Goal: Check status: Check status

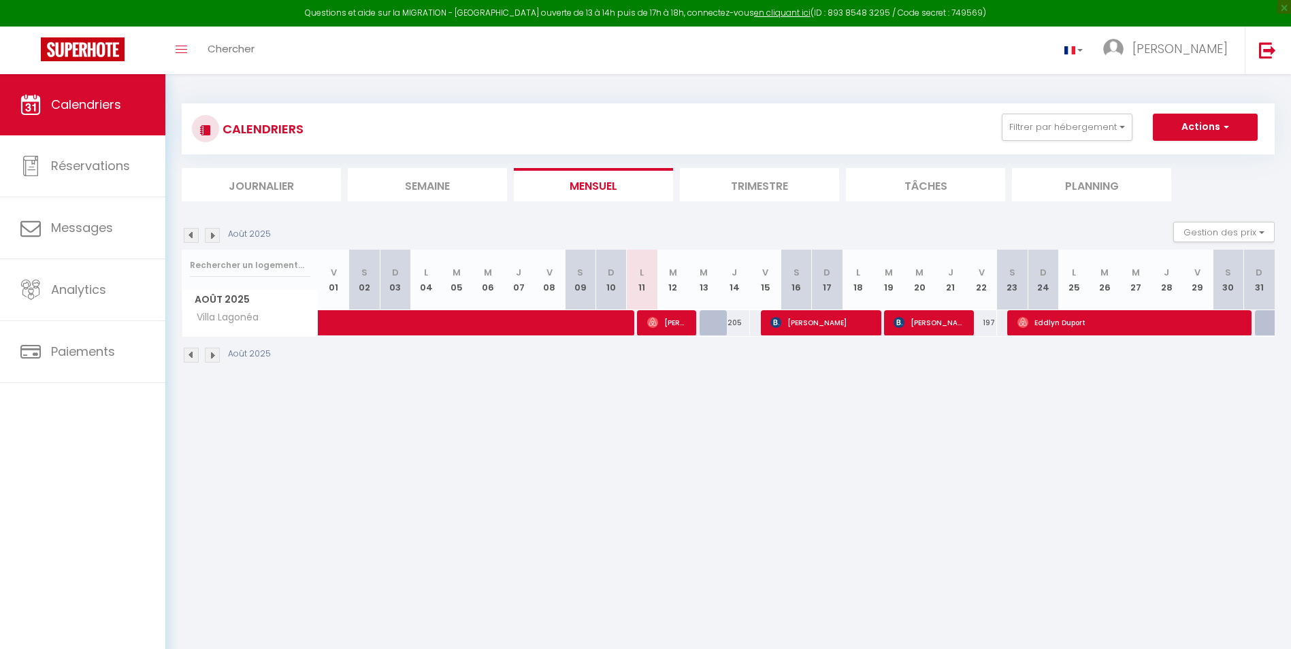
click at [216, 355] on img at bounding box center [212, 355] width 15 height 15
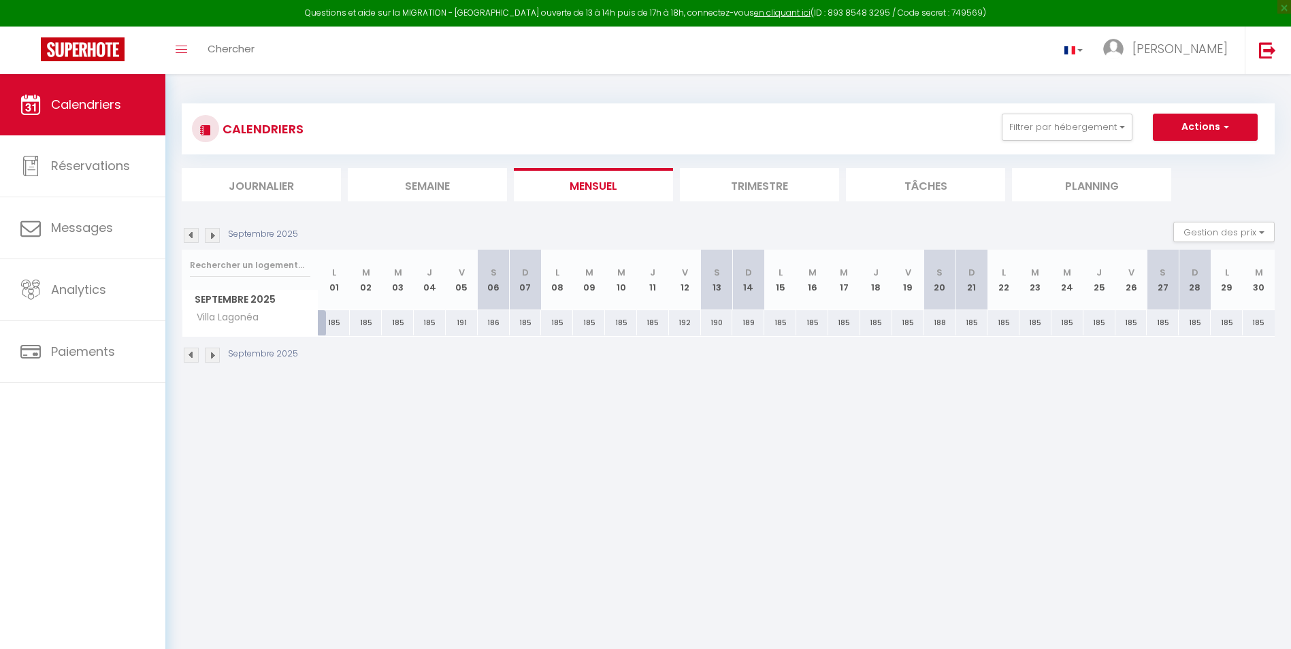
click at [216, 355] on img at bounding box center [212, 355] width 15 height 15
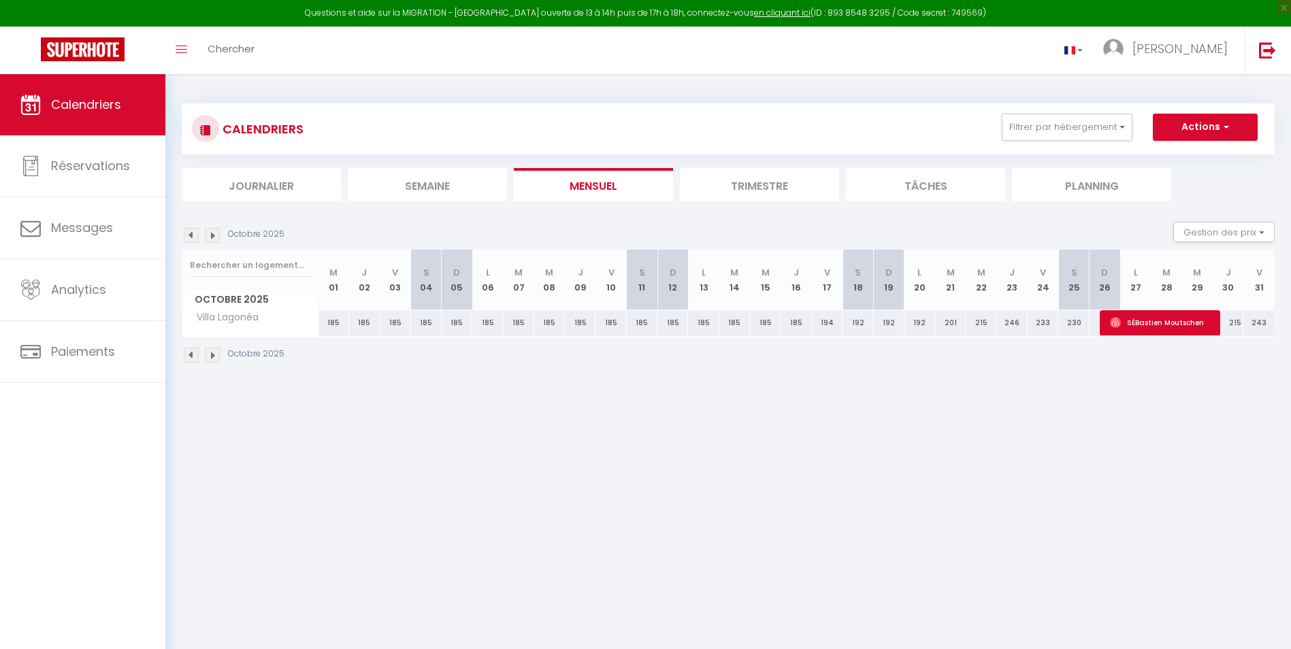
click at [216, 355] on img at bounding box center [212, 355] width 15 height 15
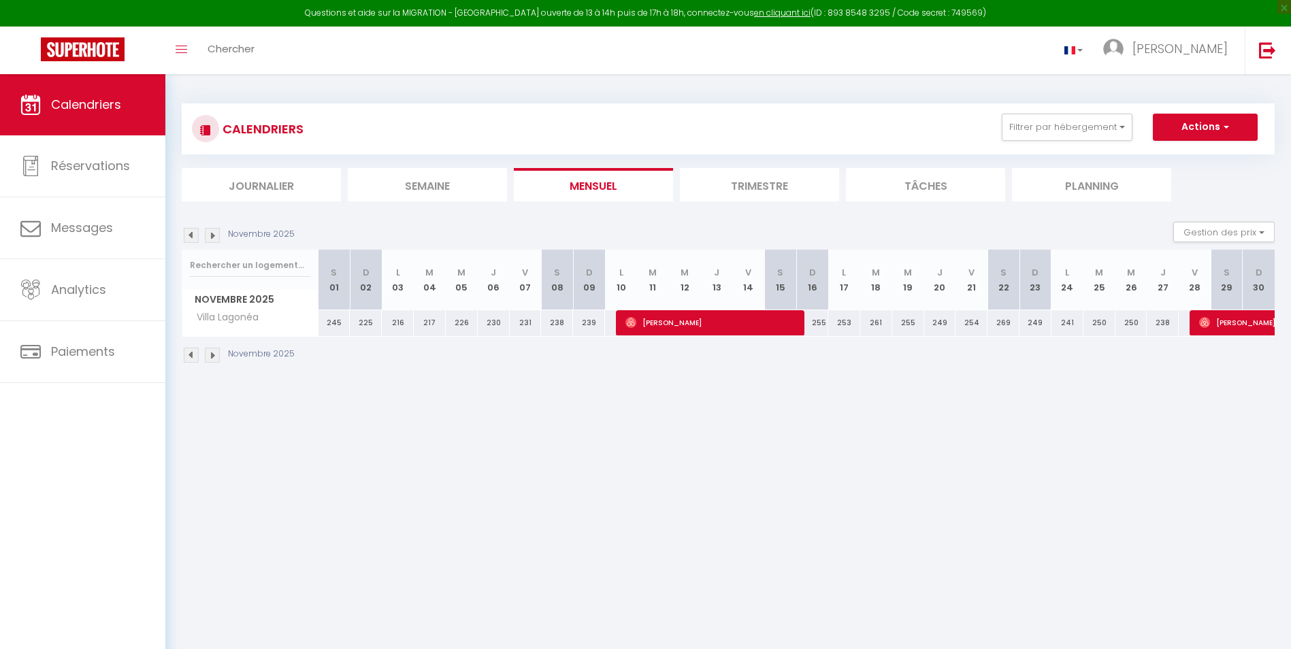
click at [216, 355] on img at bounding box center [212, 355] width 15 height 15
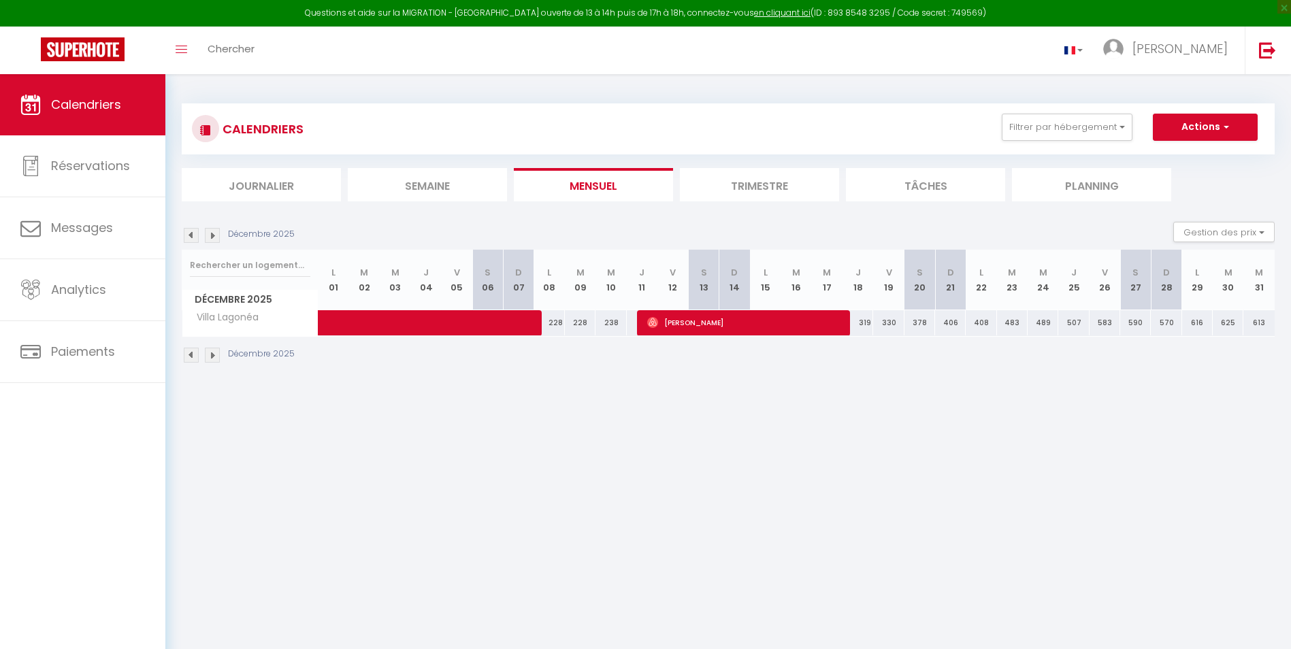
click at [212, 358] on img at bounding box center [212, 355] width 15 height 15
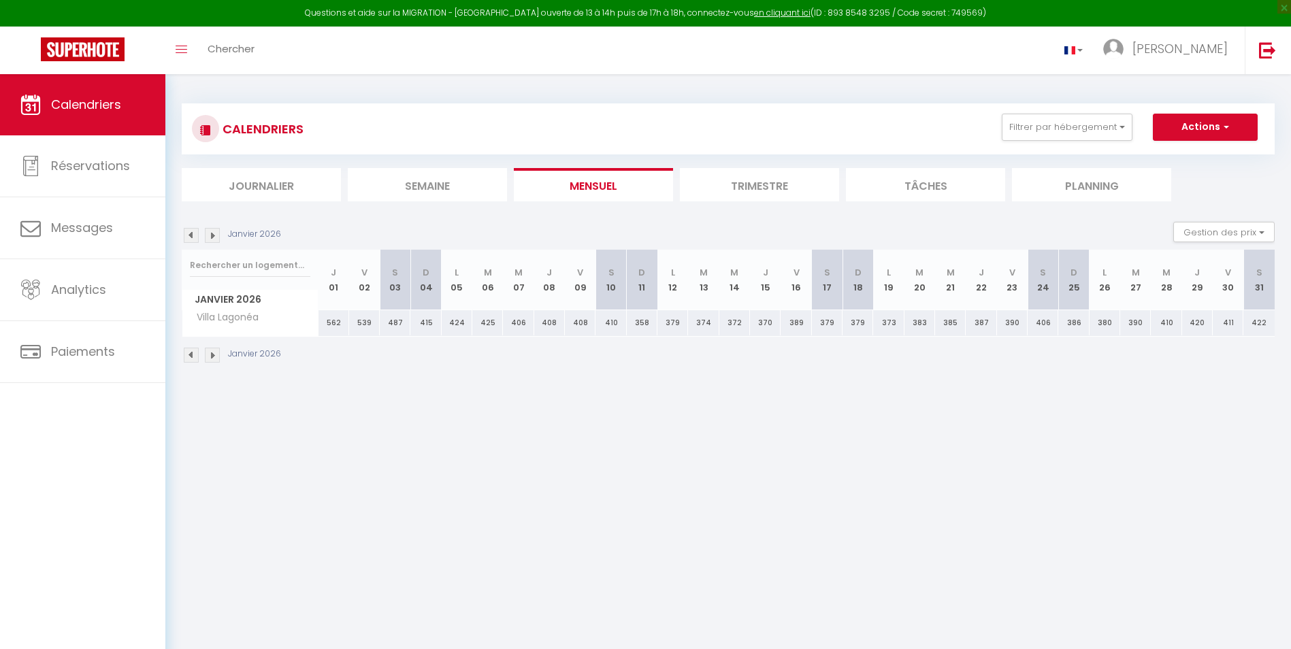
click at [188, 359] on img at bounding box center [191, 355] width 15 height 15
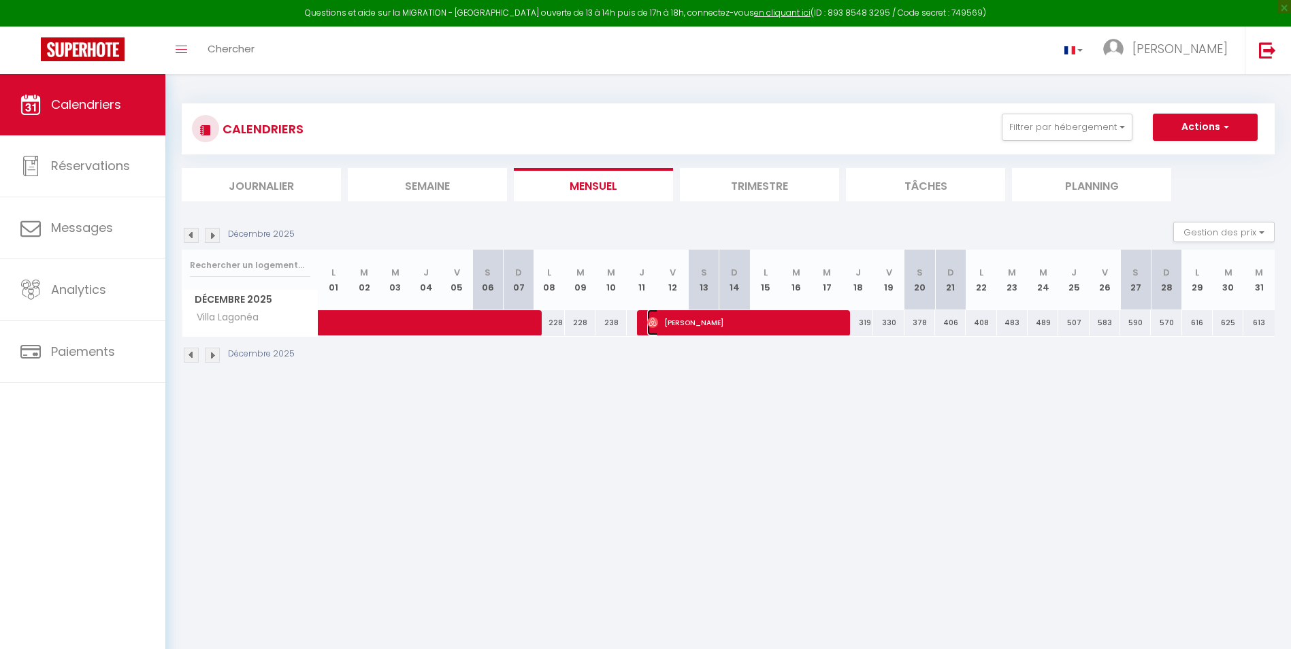
click at [685, 325] on span "[PERSON_NAME]" at bounding box center [744, 323] width 194 height 26
select select "OK"
select select "0"
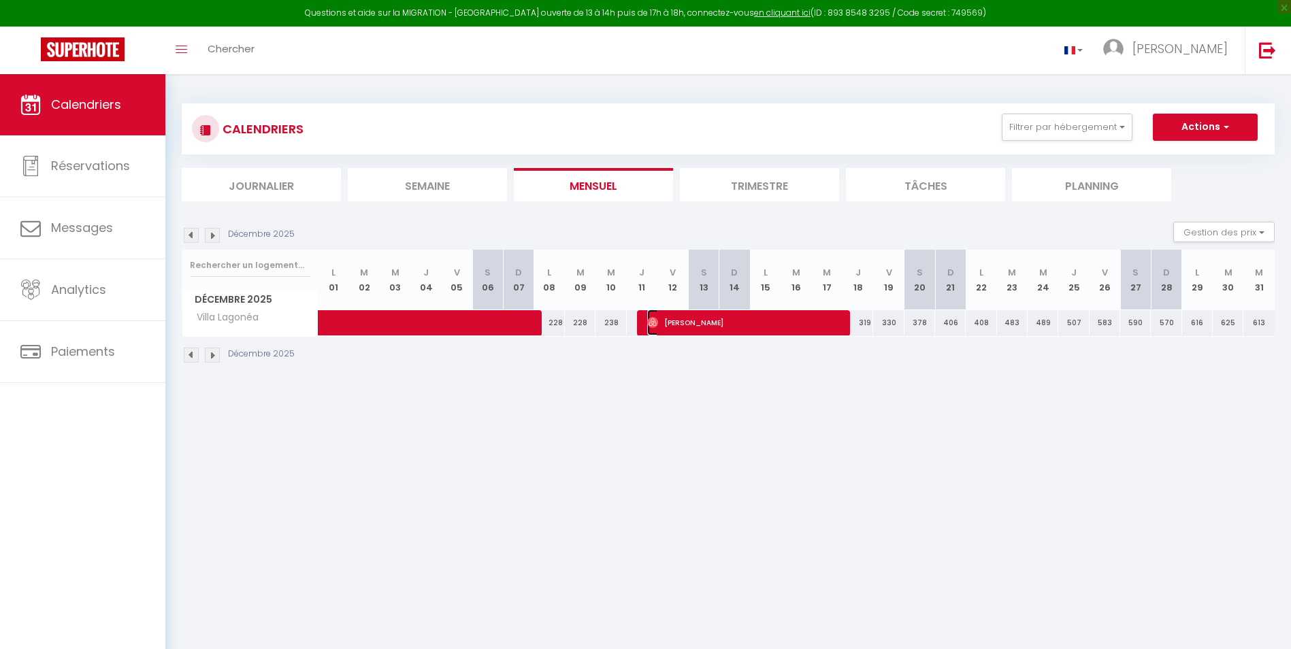
select select "1"
select select
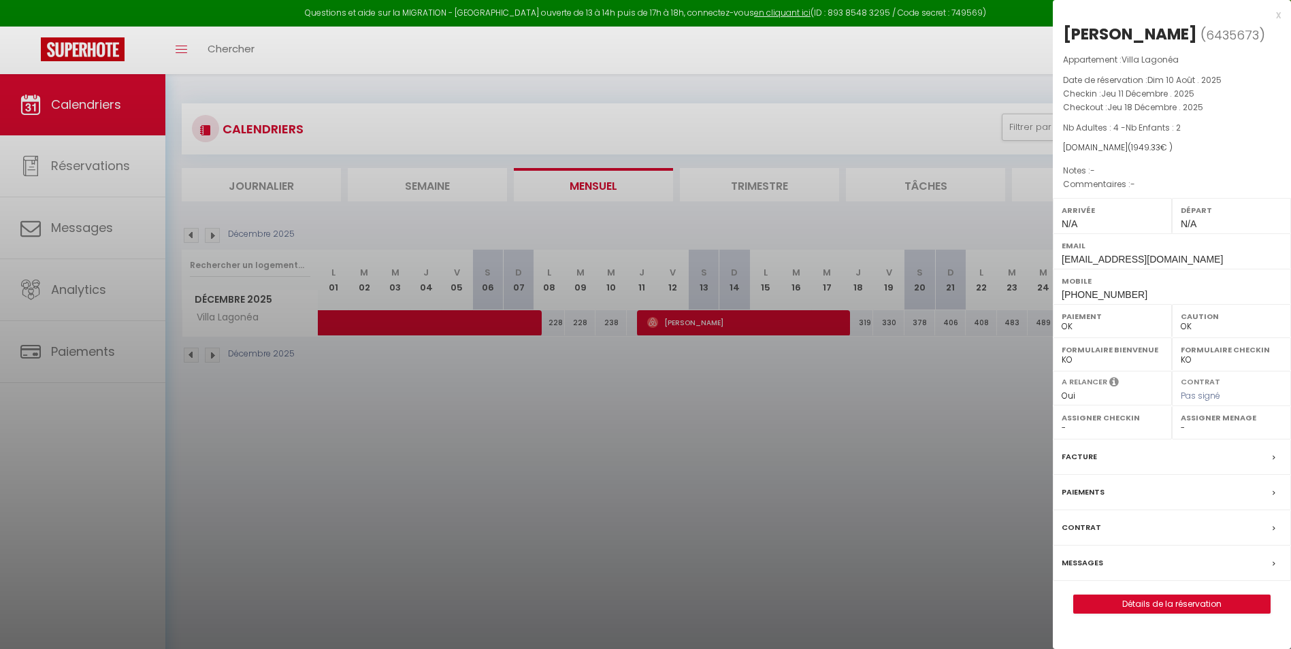
click at [698, 438] on div at bounding box center [645, 324] width 1291 height 649
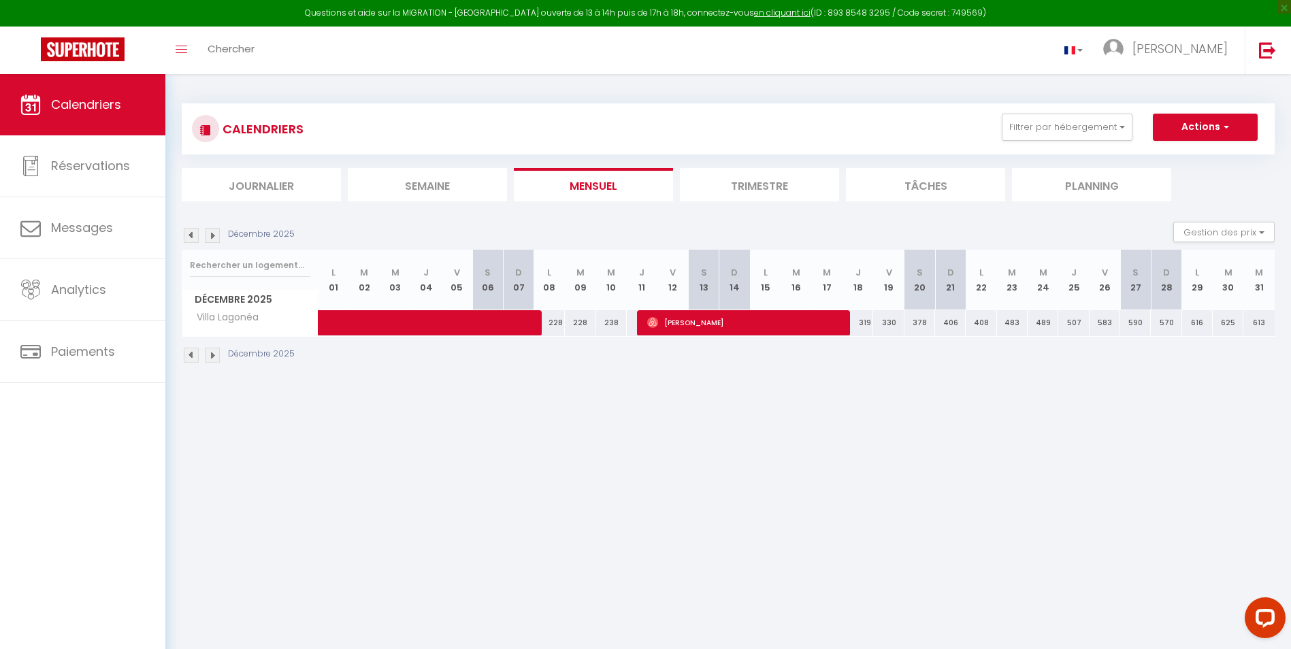
click at [211, 353] on img at bounding box center [212, 355] width 15 height 15
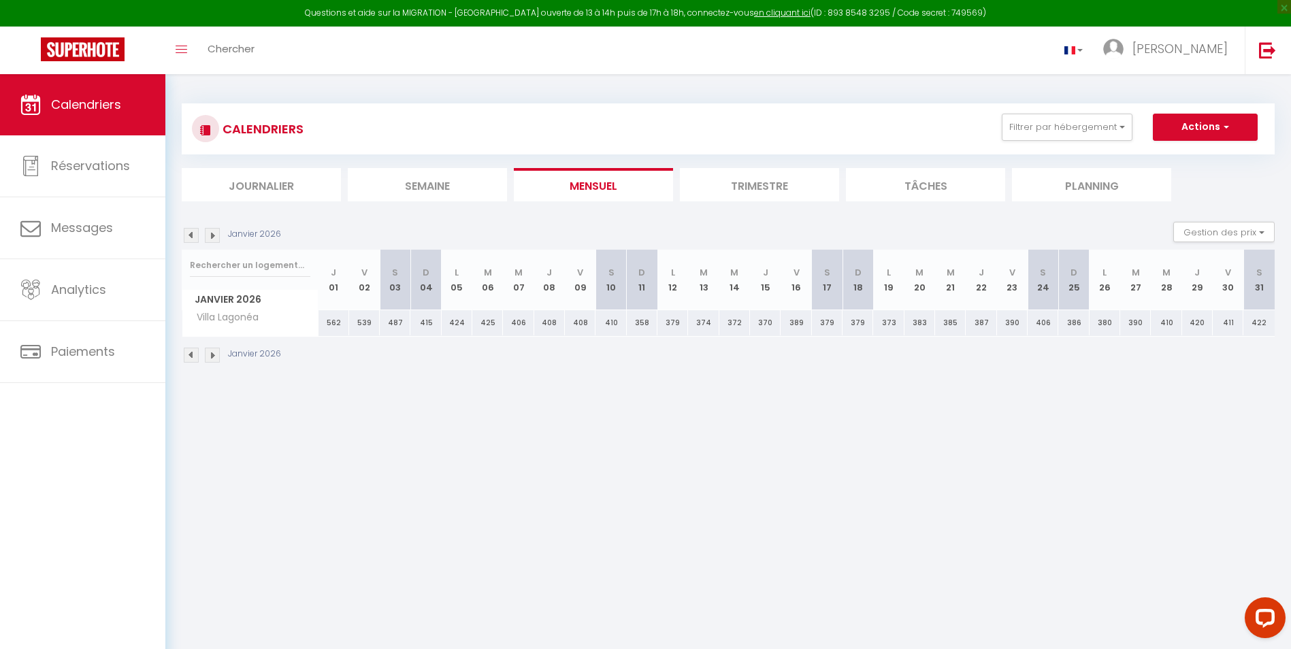
click at [193, 351] on img at bounding box center [191, 355] width 15 height 15
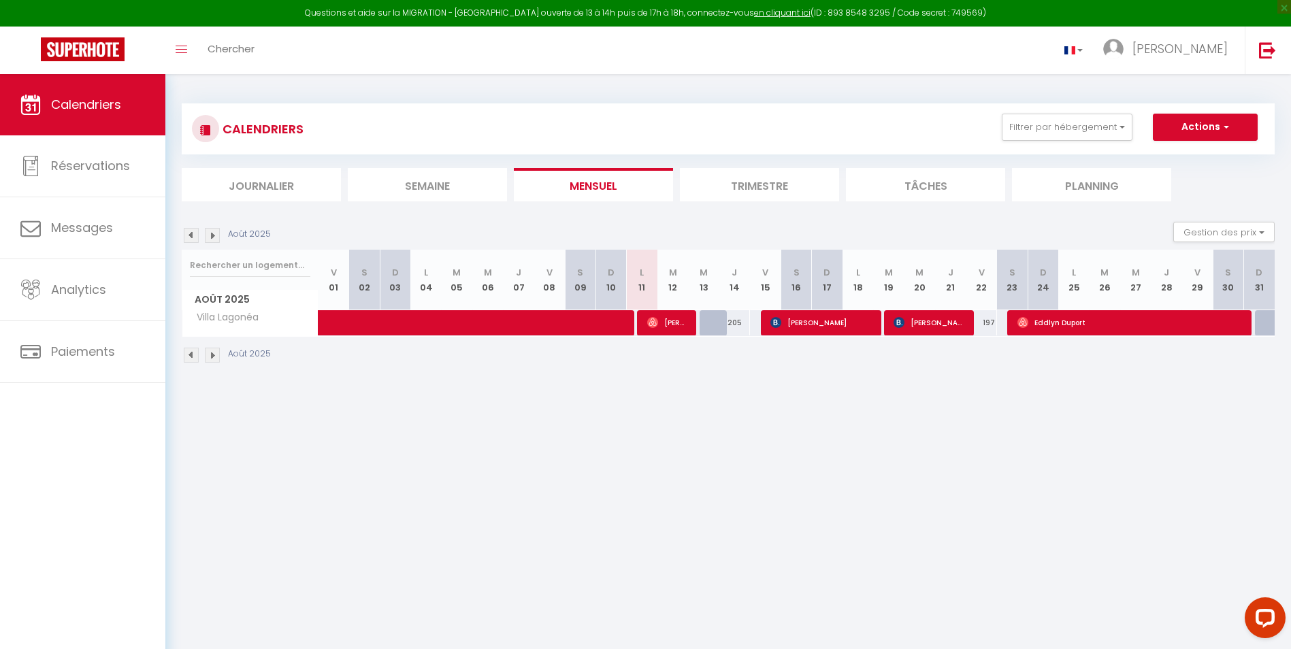
click at [215, 358] on img at bounding box center [212, 355] width 15 height 15
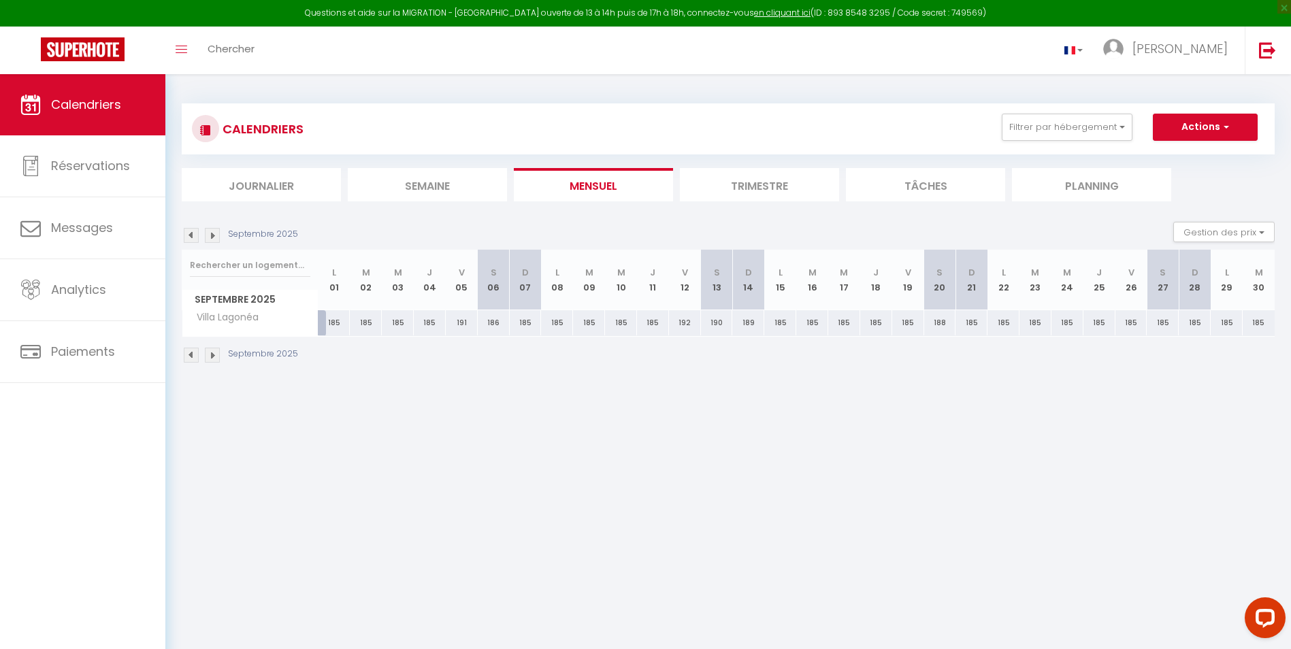
click at [215, 358] on img at bounding box center [212, 355] width 15 height 15
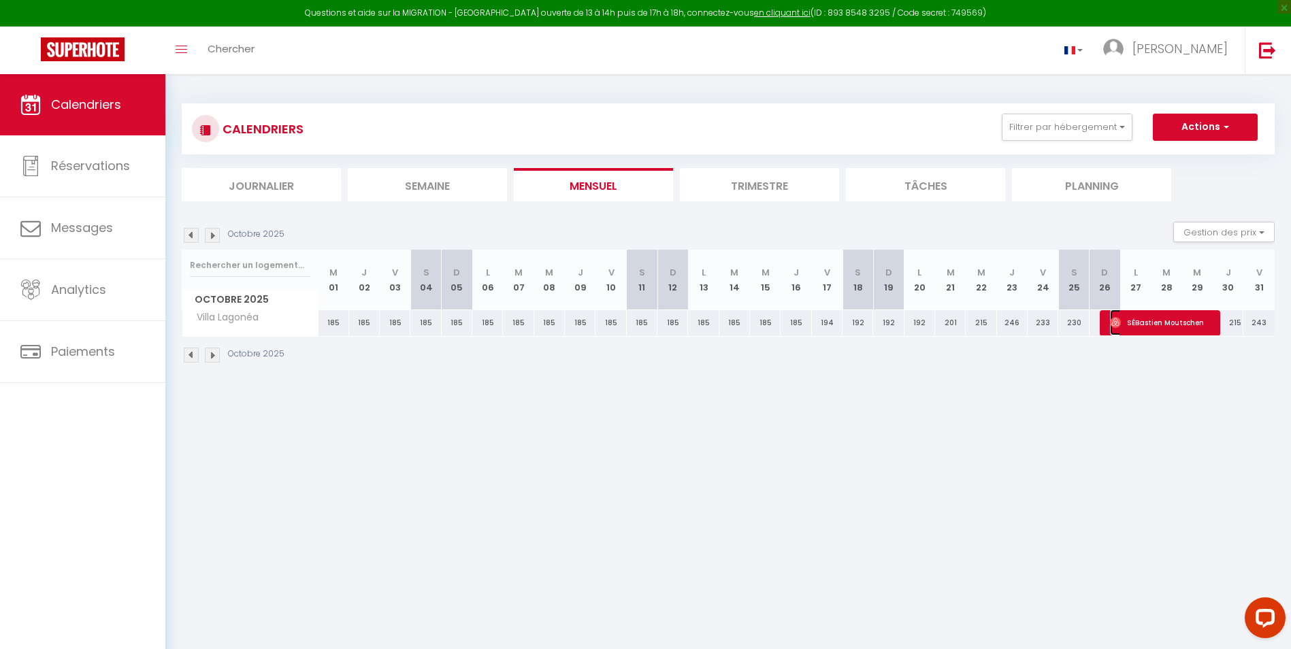
click at [1150, 325] on span "SÉBastien Moutschen" at bounding box center [1161, 323] width 102 height 26
select select "OK"
select select "0"
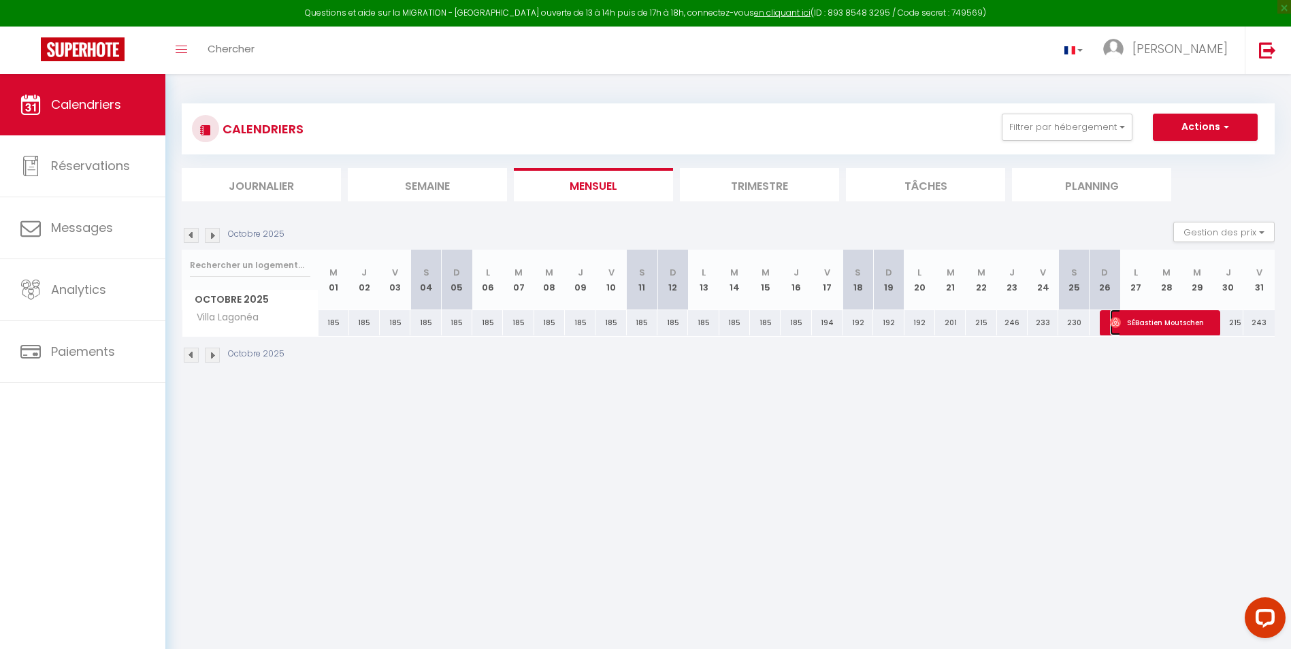
select select "1"
select select
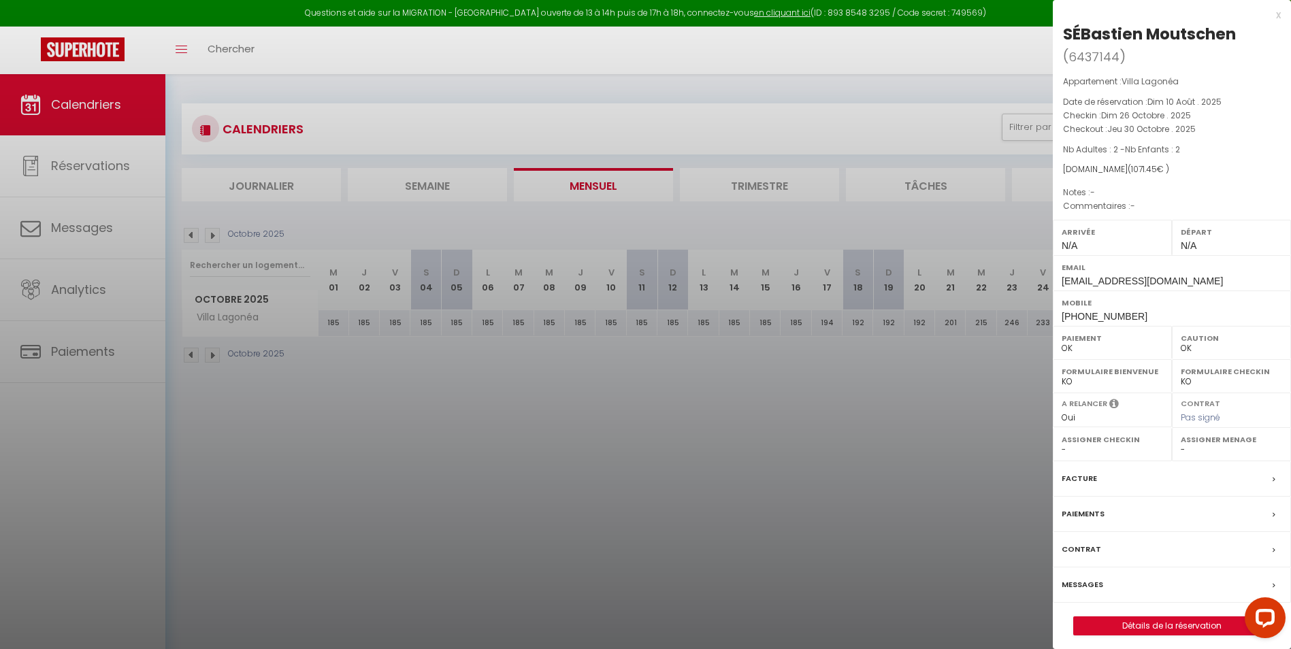
click at [338, 437] on div at bounding box center [645, 324] width 1291 height 649
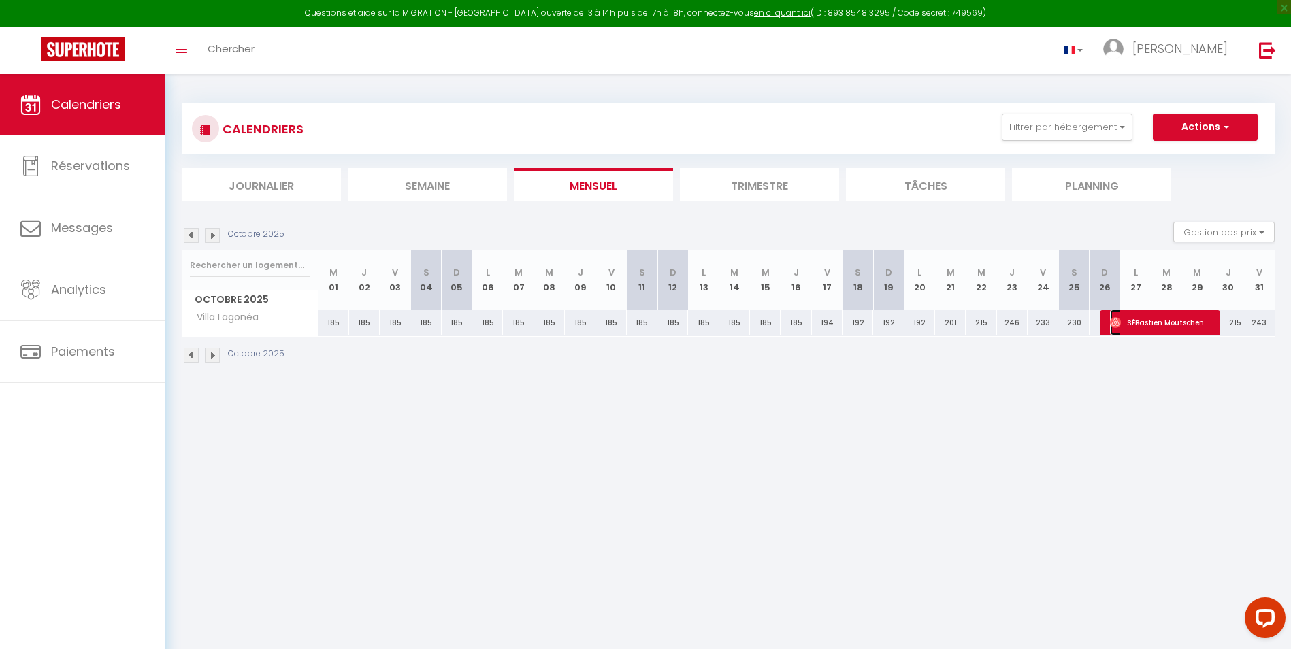
drag, startPoint x: 1167, startPoint y: 316, endPoint x: 1162, endPoint y: 309, distance: 8.7
click at [1167, 315] on span "SÉBastien Moutschen" at bounding box center [1161, 323] width 102 height 26
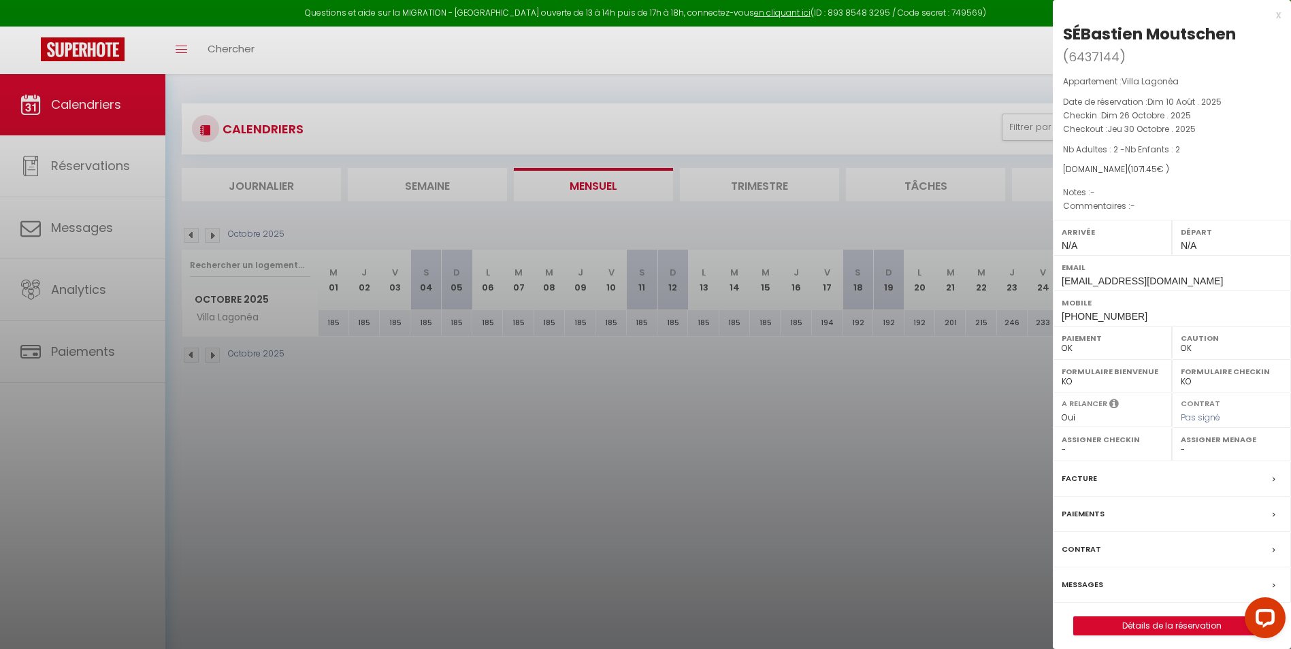
click at [454, 429] on div at bounding box center [645, 324] width 1291 height 649
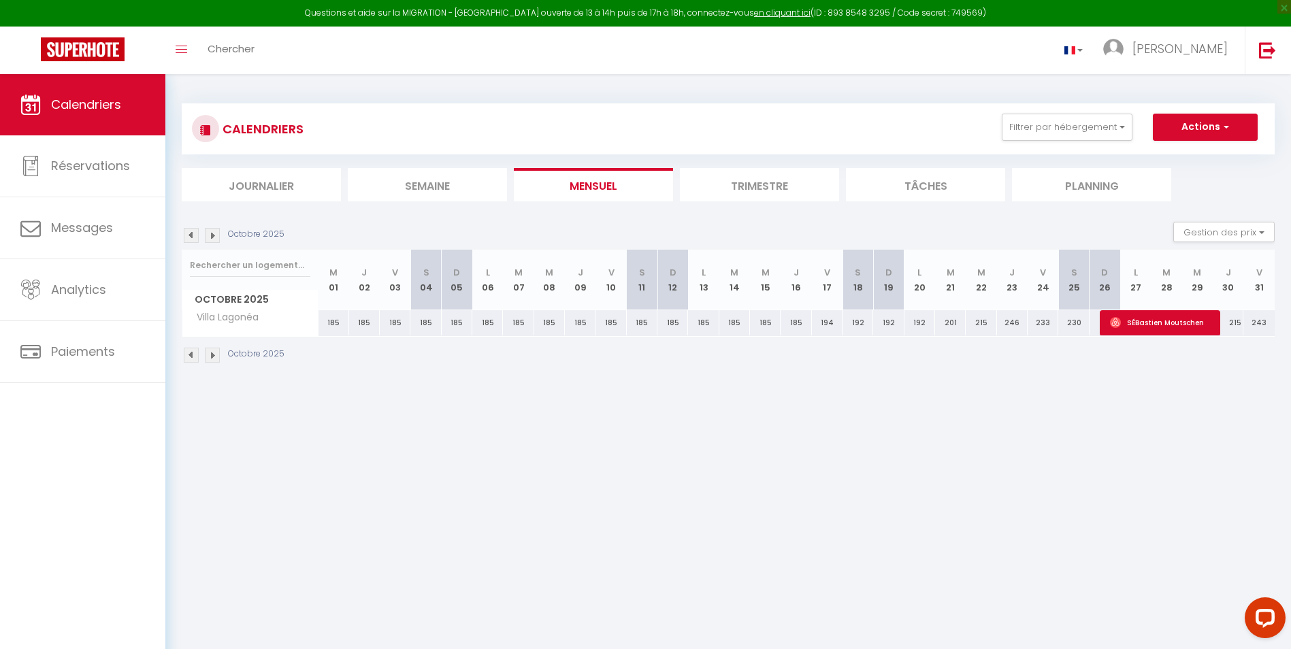
click at [210, 355] on img at bounding box center [212, 355] width 15 height 15
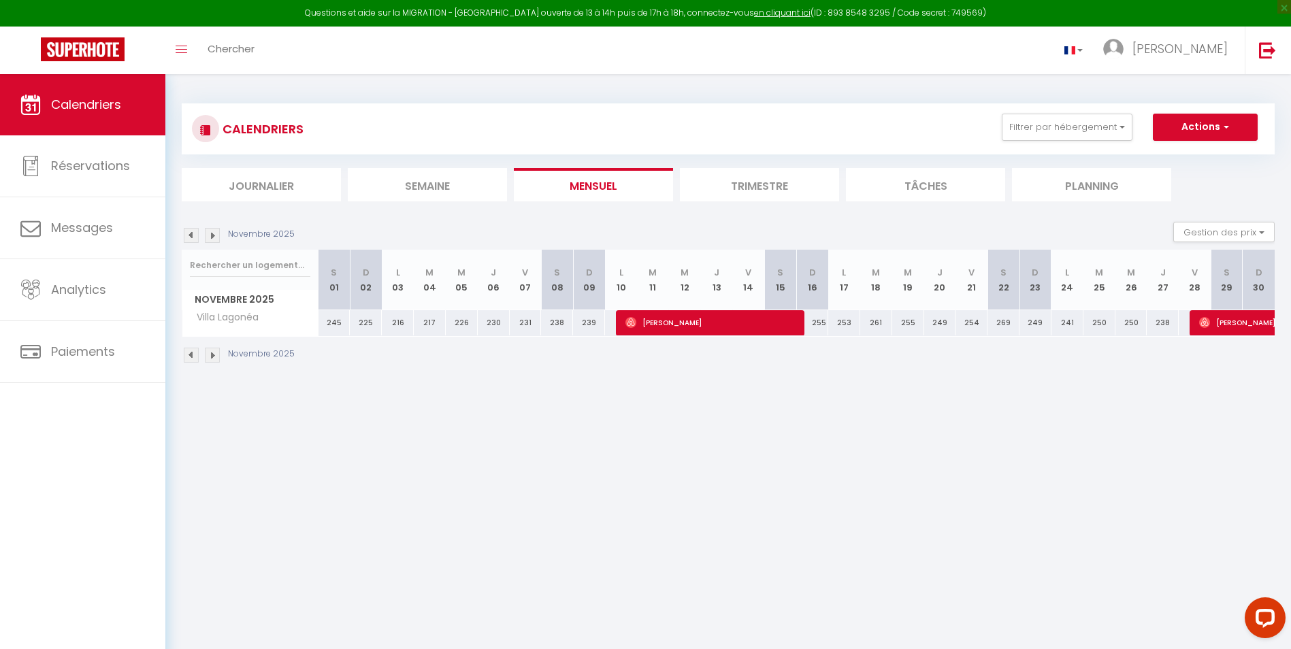
click at [210, 355] on img at bounding box center [212, 355] width 15 height 15
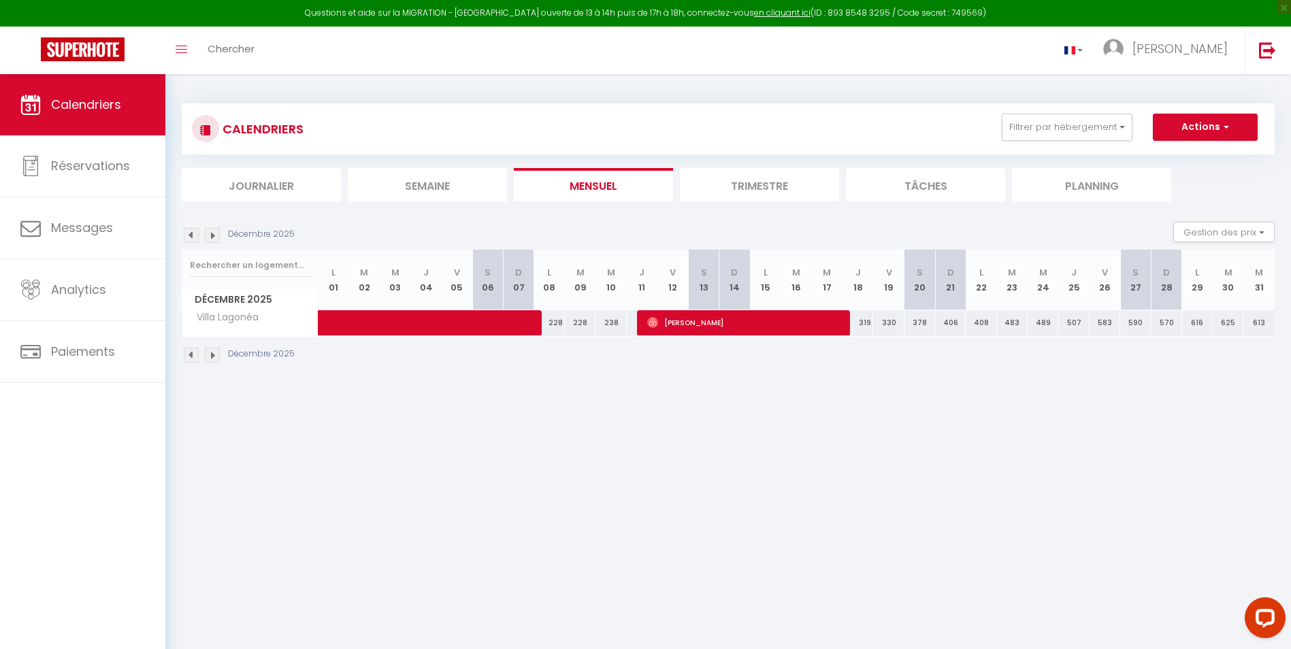
click at [212, 354] on img at bounding box center [212, 355] width 15 height 15
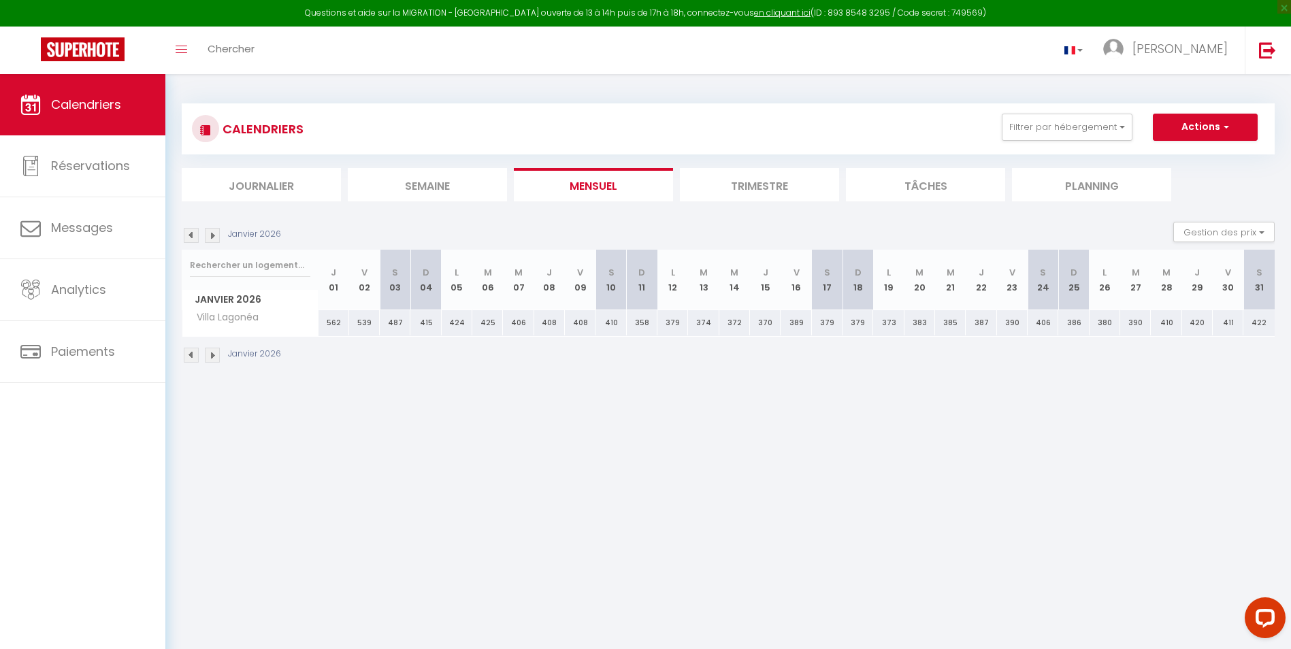
click at [213, 354] on img at bounding box center [212, 355] width 15 height 15
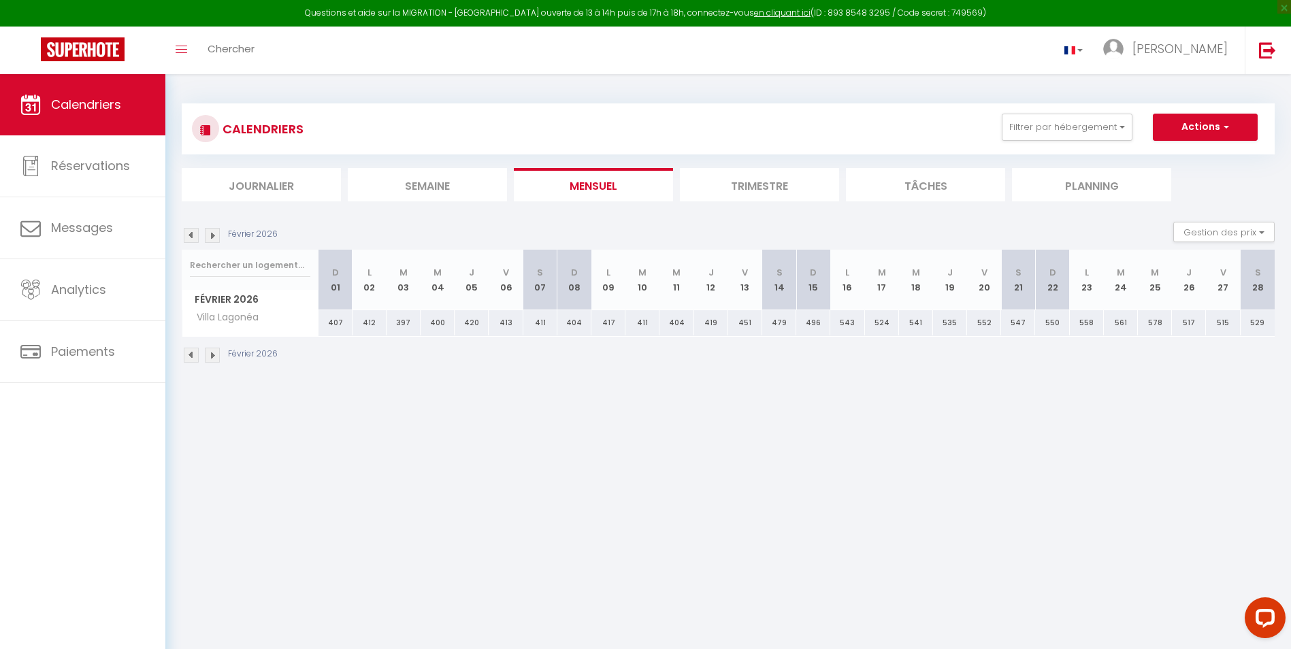
click at [213, 354] on img at bounding box center [212, 355] width 15 height 15
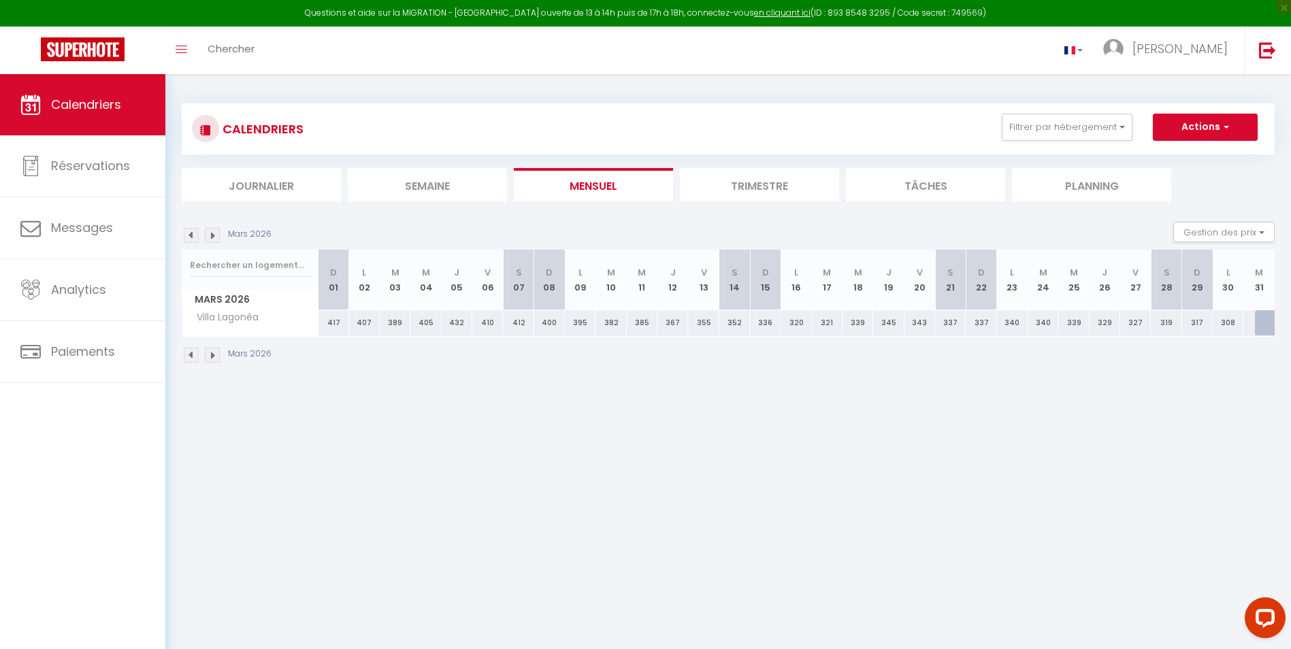
click at [213, 354] on img at bounding box center [212, 355] width 15 height 15
